Goal: Task Accomplishment & Management: Manage account settings

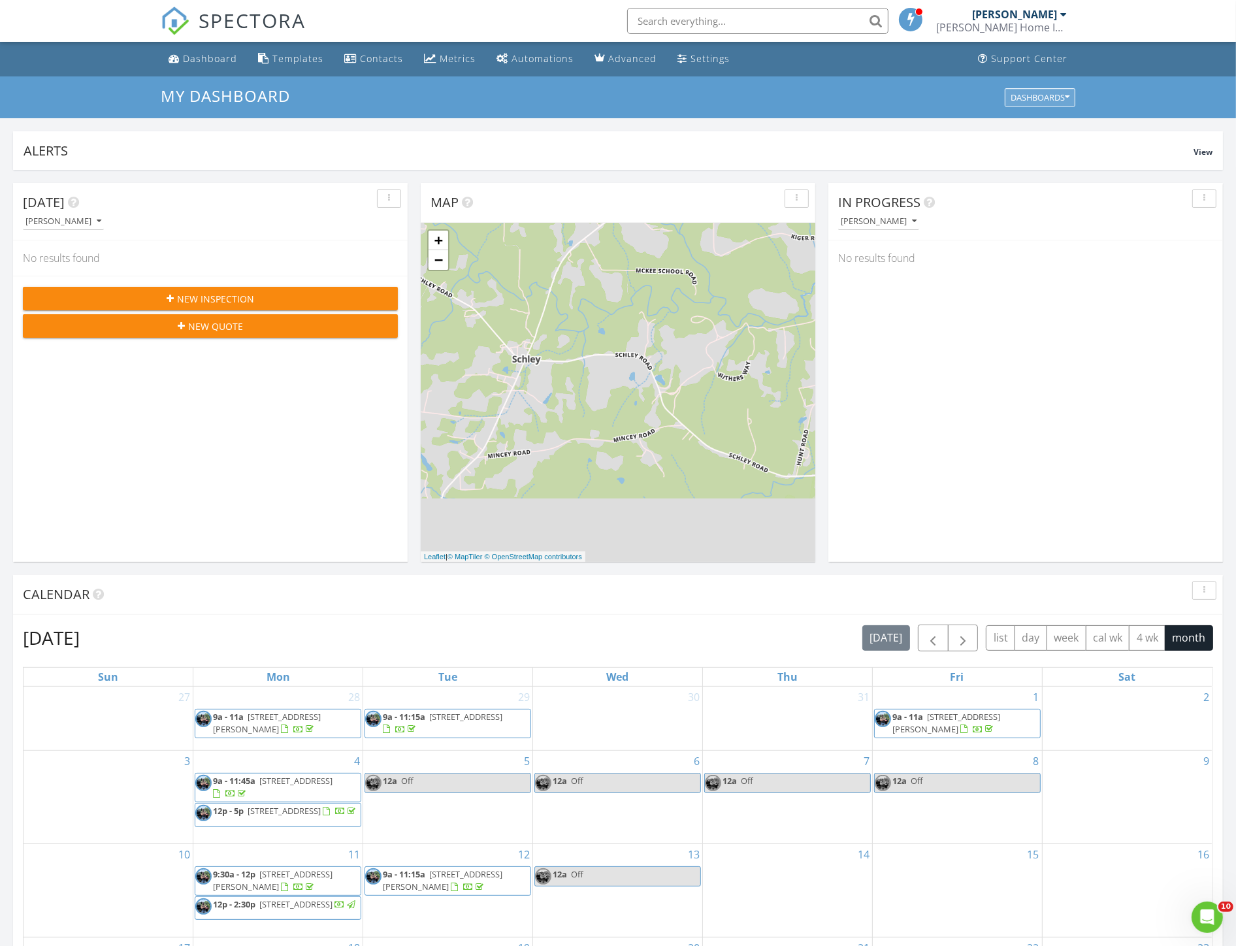
click at [1065, 94] on icon "button" at bounding box center [1067, 97] width 5 height 9
click at [890, 82] on div "My Dashboard Dashboards" at bounding box center [618, 97] width 1236 height 42
click at [1049, 22] on div "[PERSON_NAME] Home Inspections LLC" at bounding box center [1001, 27] width 131 height 13
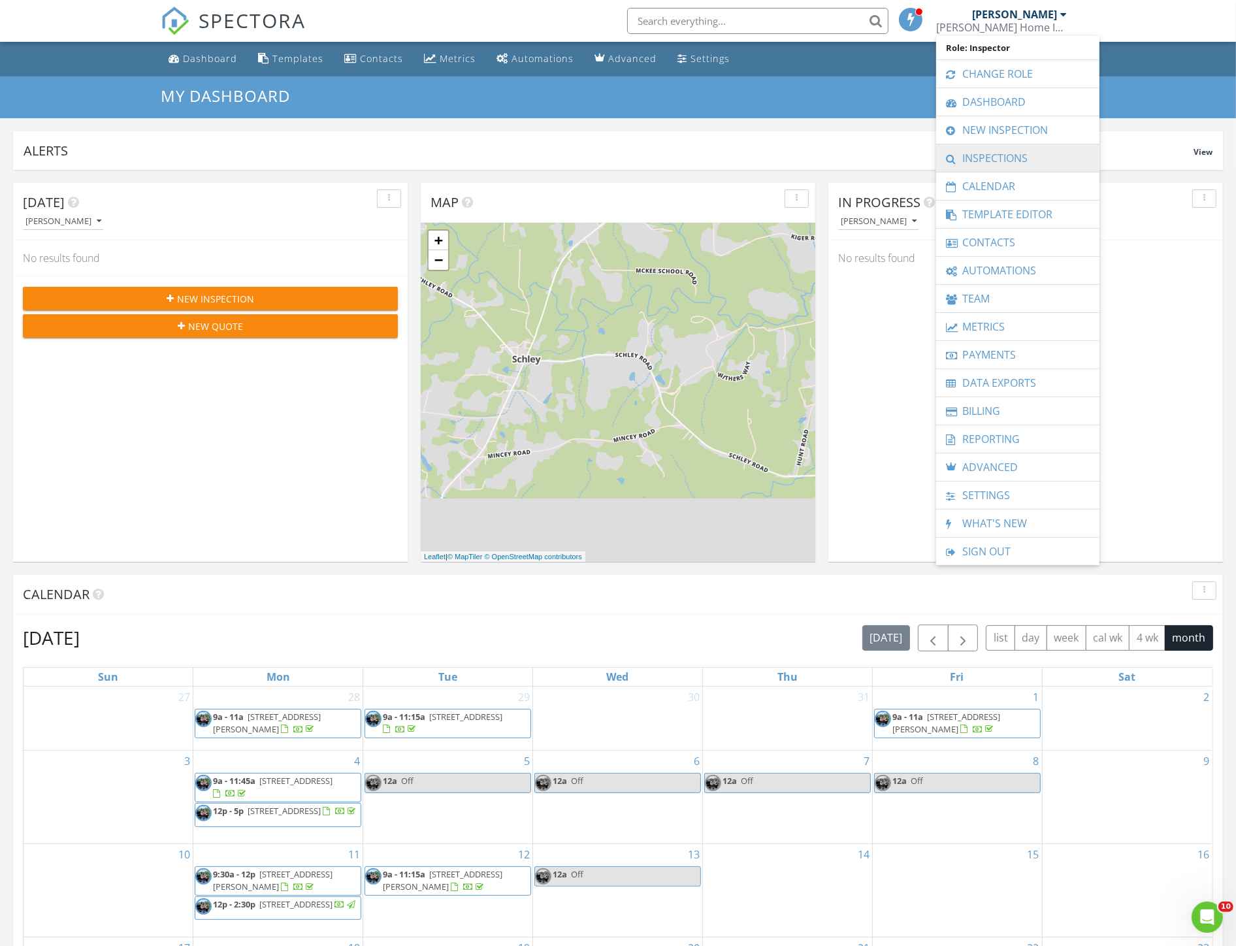
click at [1008, 155] on link "Inspections" at bounding box center [1017, 157] width 150 height 27
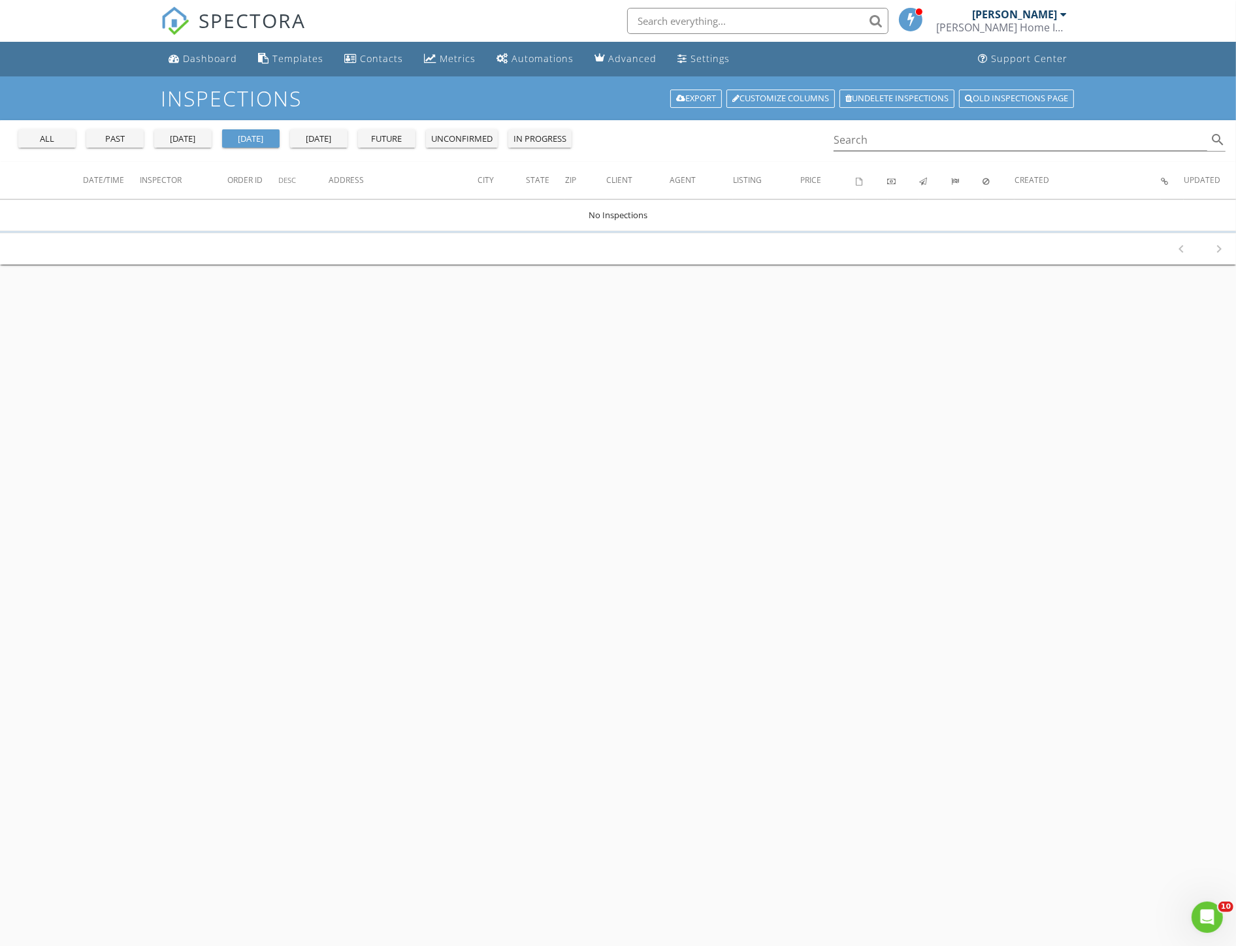
click at [48, 141] on div "all" at bounding box center [47, 139] width 47 height 13
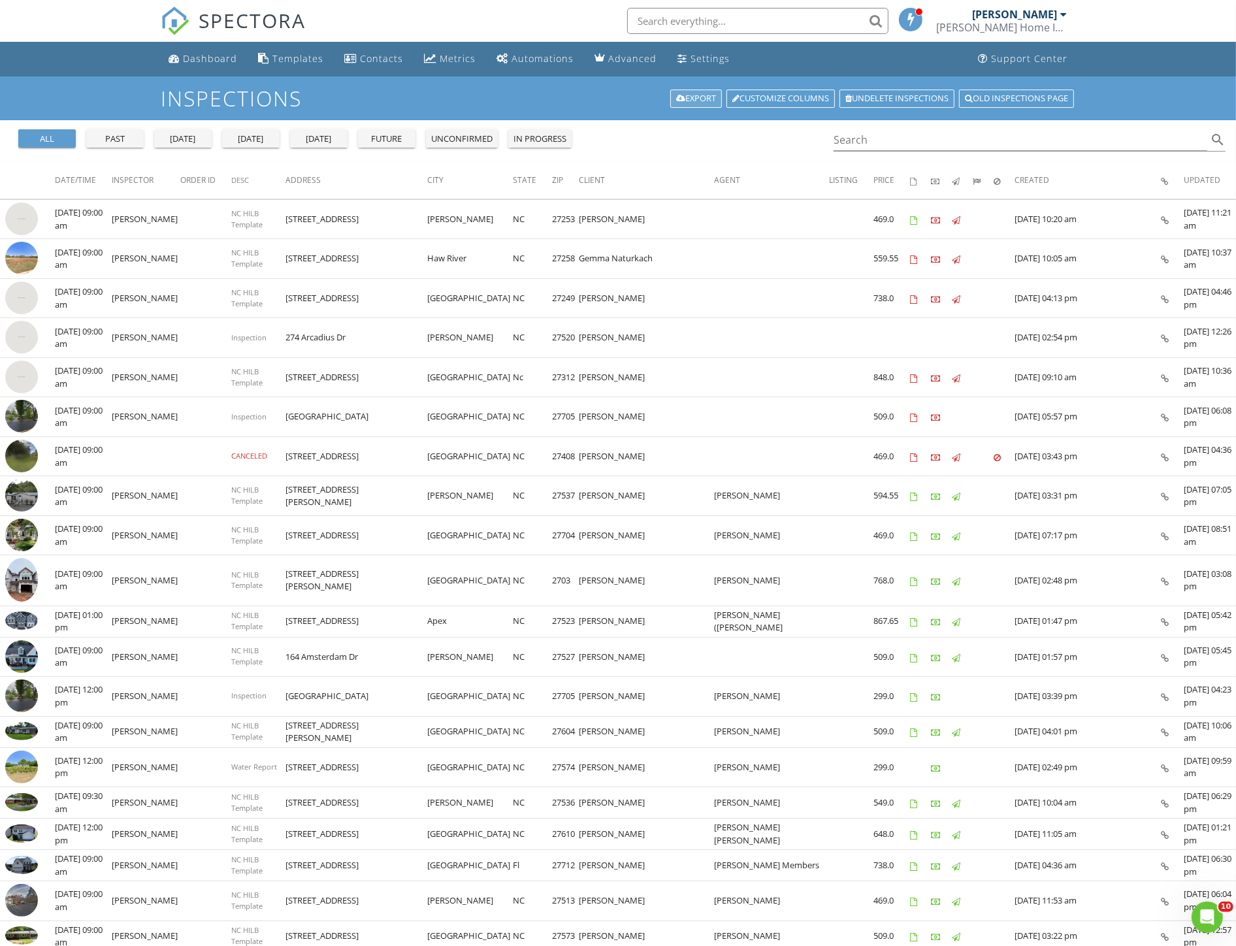
click at [692, 97] on link "Export" at bounding box center [696, 98] width 52 height 18
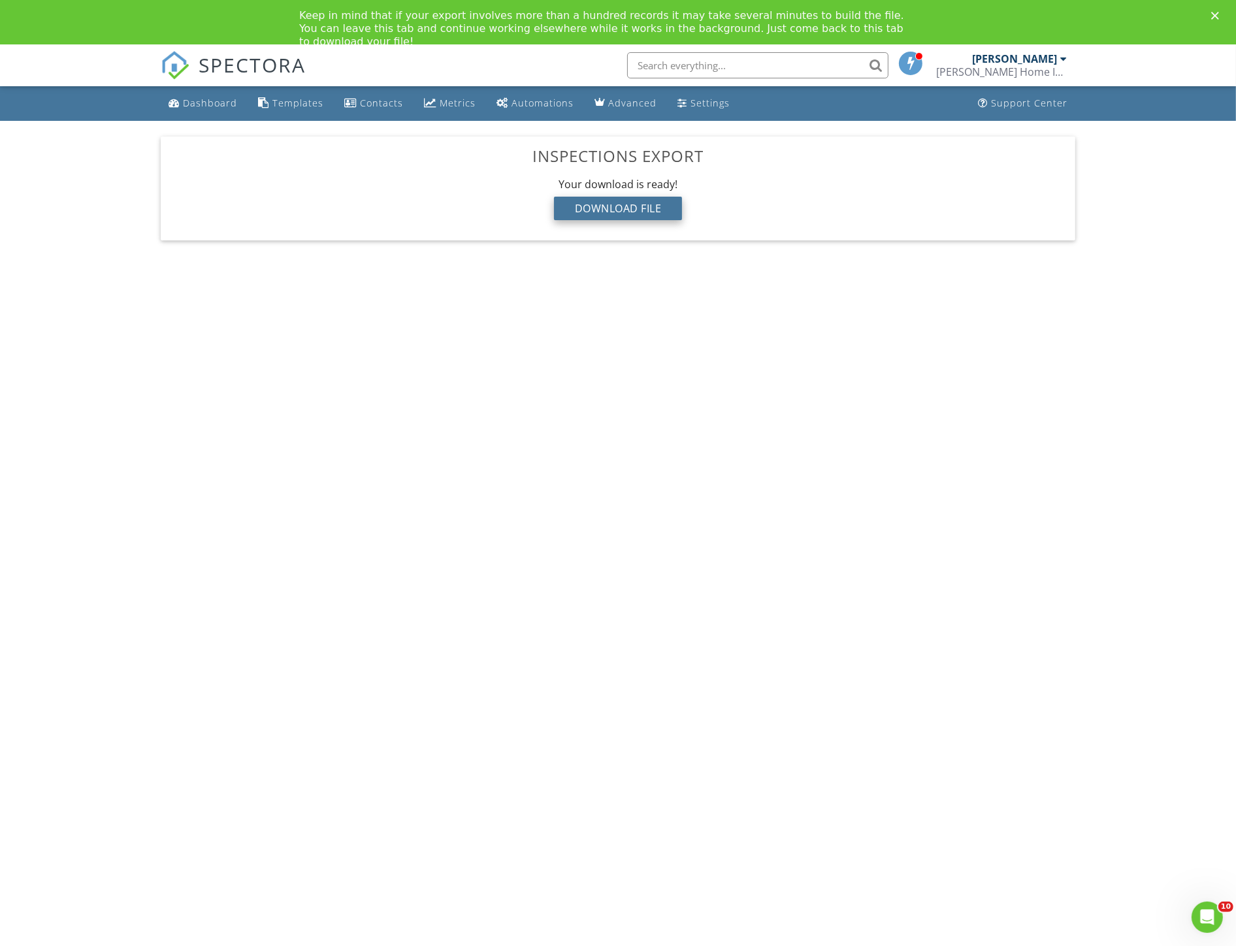
click at [629, 212] on div "Download File" at bounding box center [618, 209] width 129 height 24
drag, startPoint x: 296, startPoint y: 349, endPoint x: 312, endPoint y: 275, distance: 76.0
click at [296, 349] on body "SPECTORA Dustin Burnside Burnside Home Inspections LLC Role: Inspector Change R…" at bounding box center [618, 512] width 1236 height 936
